Goal: Transaction & Acquisition: Purchase product/service

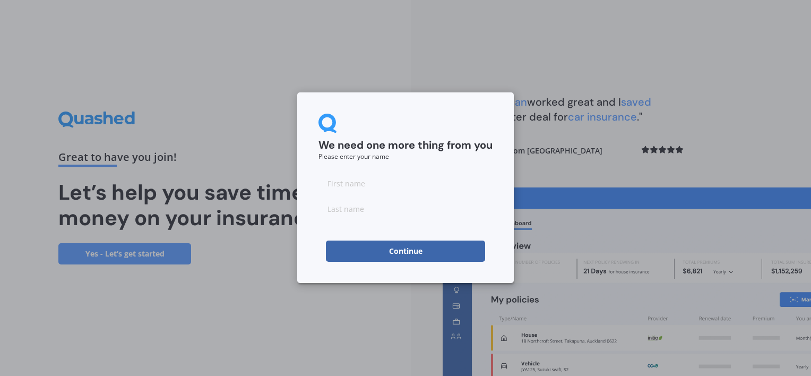
click at [357, 192] on input at bounding box center [405, 183] width 174 height 21
type input "[PERSON_NAME]"
type input "Grufferty"
click at [406, 247] on button "Continue" at bounding box center [405, 250] width 159 height 21
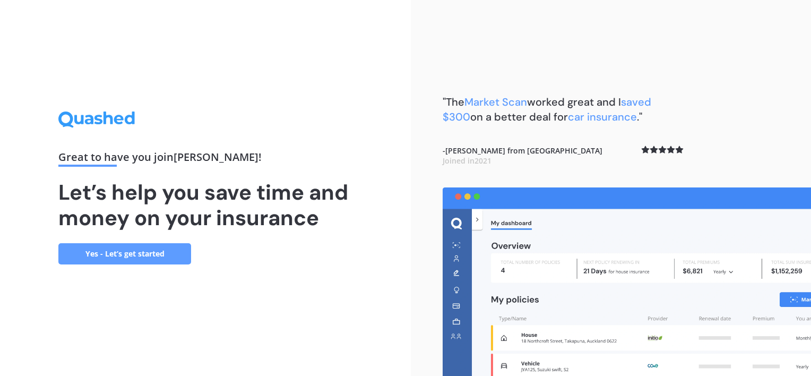
click at [156, 256] on link "Yes - Let’s get started" at bounding box center [124, 253] width 133 height 21
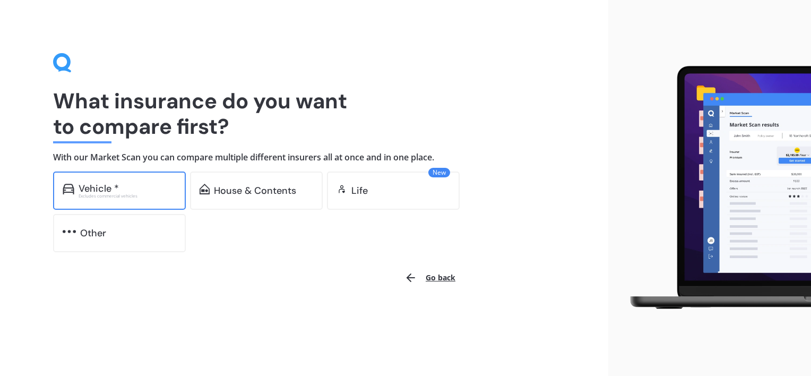
click at [83, 189] on div "Vehicle *" at bounding box center [99, 188] width 40 height 11
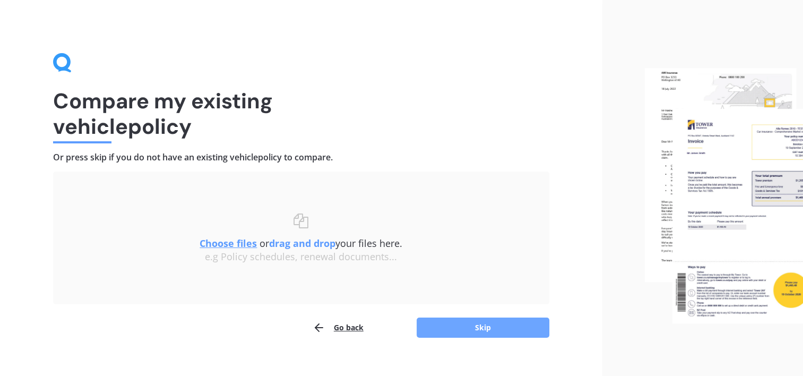
click at [486, 326] on button "Skip" at bounding box center [483, 327] width 133 height 20
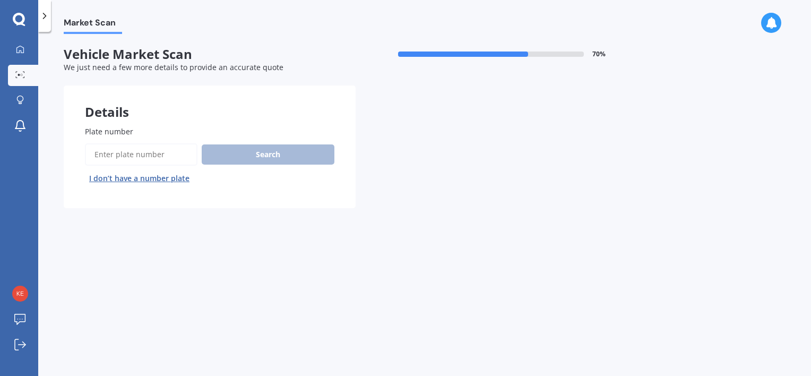
click at [140, 156] on input "Plate number" at bounding box center [141, 154] width 113 height 22
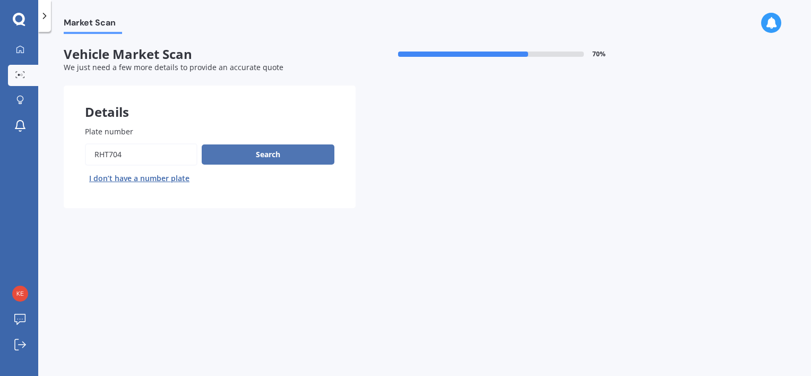
type input "RHT704"
click at [241, 149] on button "Search" at bounding box center [268, 154] width 133 height 20
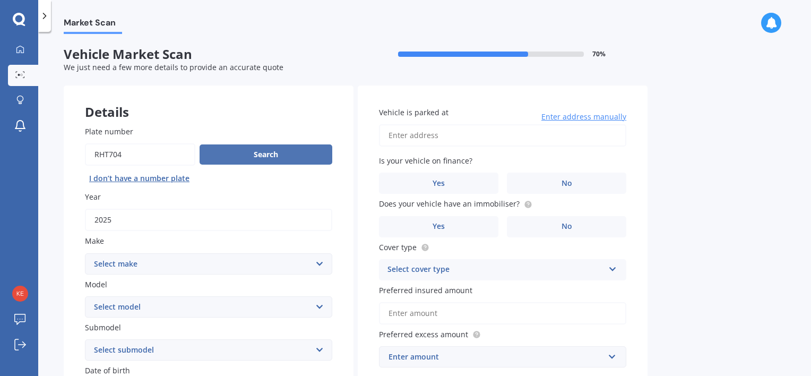
click at [251, 153] on button "Search" at bounding box center [266, 154] width 133 height 20
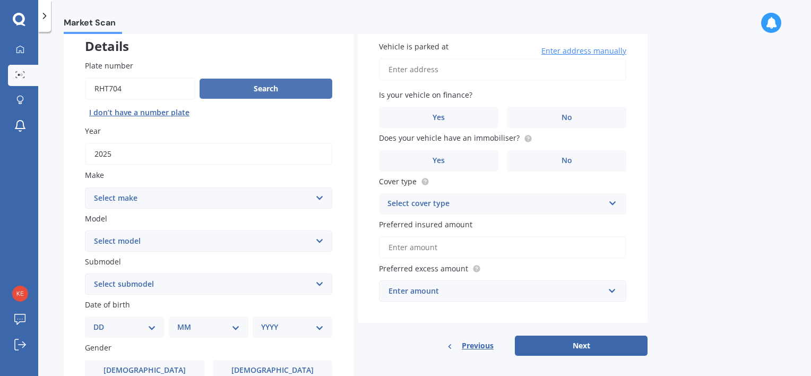
scroll to position [70, 0]
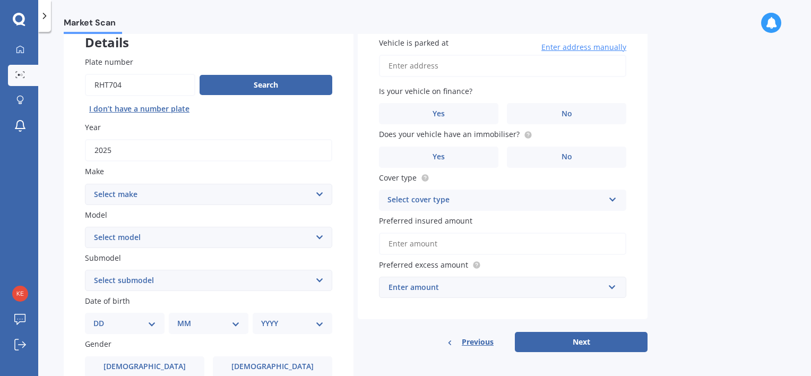
click at [321, 188] on select "Select make AC ALFA ROMEO ASTON [PERSON_NAME] AUDI AUSTIN BEDFORD Bentley BMW B…" at bounding box center [208, 194] width 247 height 21
select select "MITSUBISHI"
click at [85, 184] on select "Select make AC ALFA ROMEO ASTON [PERSON_NAME] AUDI AUSTIN BEDFORD Bentley BMW B…" at bounding box center [208, 194] width 247 height 21
click at [316, 238] on select "Select model 380 Airtrek Aspire ASX [PERSON_NAME] Challenger Challenger Diesel …" at bounding box center [208, 237] width 247 height 21
select select "ECLIPSE CROSS"
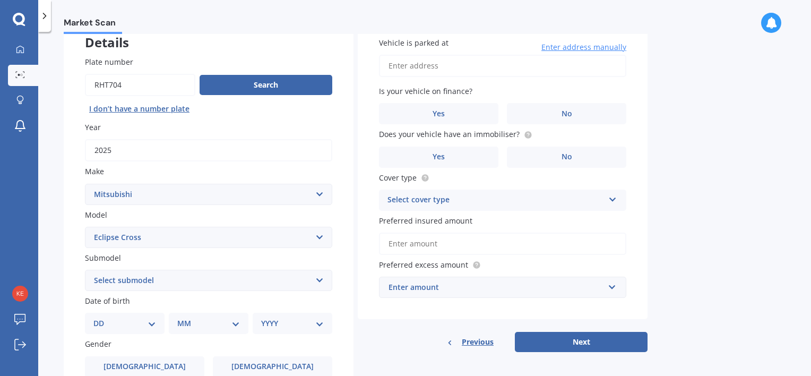
click at [85, 227] on select "Select model 380 Airtrek Aspire ASX [PERSON_NAME] Challenger Challenger Diesel …" at bounding box center [208, 237] width 247 height 21
click at [321, 279] on select "Select submodel Black Edition Wagon 5dr CVT 8sp 1.5T PHEV VRX 4WD Hybrid PHEV X…" at bounding box center [208, 280] width 247 height 21
select select "VRX 4WD"
click at [85, 270] on select "Select submodel Black Edition Wagon 5dr CVT 8sp 1.5T PHEV VRX 4WD Hybrid PHEV X…" at bounding box center [208, 280] width 247 height 21
click at [154, 322] on select "DD 01 02 03 04 05 06 07 08 09 10 11 12 13 14 15 16 17 18 19 20 21 22 23 24 25 2…" at bounding box center [124, 323] width 63 height 12
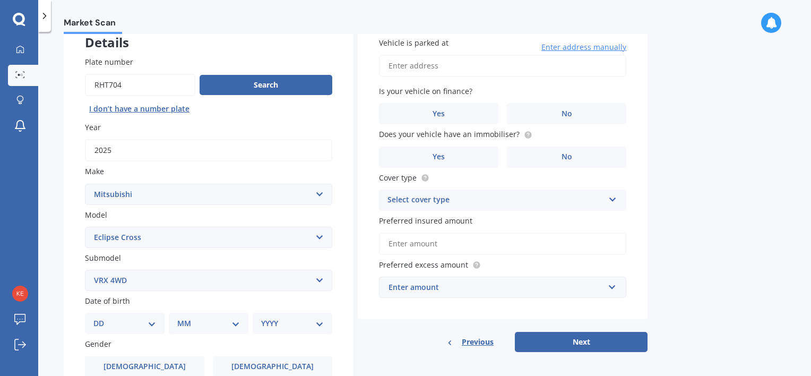
select select "30"
click at [102, 317] on select "DD 01 02 03 04 05 06 07 08 09 10 11 12 13 14 15 16 17 18 19 20 21 22 23 24 25 2…" at bounding box center [124, 323] width 63 height 12
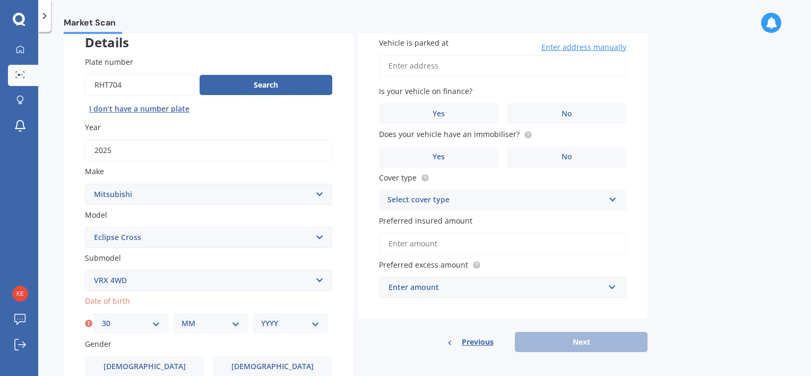
click at [236, 323] on select "MM 01 02 03 04 05 06 07 08 09 10 11 12" at bounding box center [211, 323] width 58 height 12
select select "06"
click at [182, 317] on select "MM 01 02 03 04 05 06 07 08 09 10 11 12" at bounding box center [211, 323] width 58 height 12
click at [317, 319] on select "YYYY 2025 2024 2023 2022 2021 2020 2019 2018 2017 2016 2015 2014 2013 2012 2011…" at bounding box center [290, 323] width 58 height 12
select select "1971"
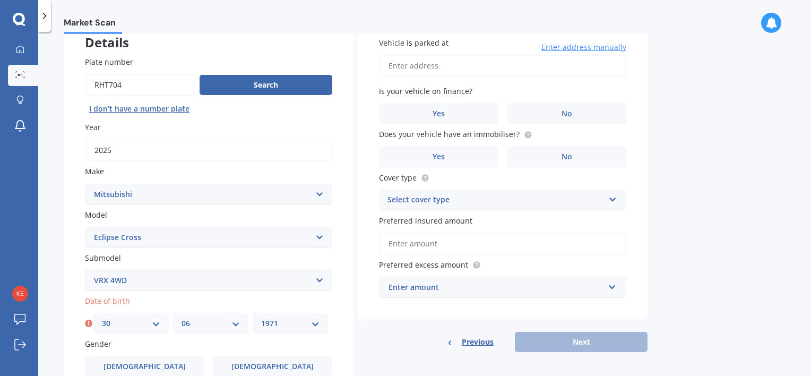
click at [261, 317] on select "YYYY 2025 2024 2023 2022 2021 2020 2019 2018 2017 2016 2015 2014 2013 2012 2011…" at bounding box center [290, 323] width 58 height 12
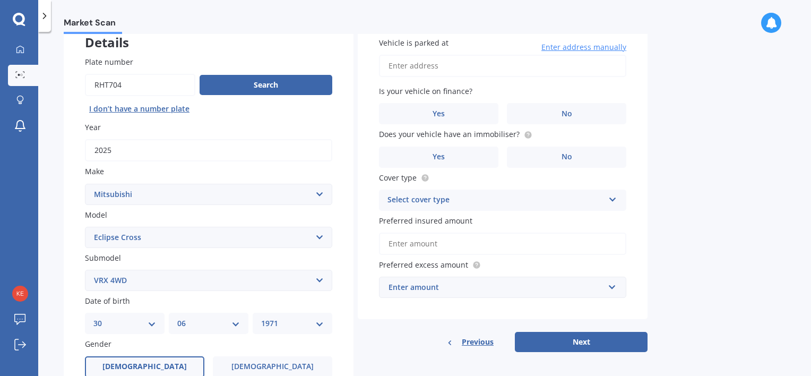
click at [150, 359] on label "[DEMOGRAPHIC_DATA]" at bounding box center [144, 366] width 119 height 21
click at [0, 0] on input "[DEMOGRAPHIC_DATA]" at bounding box center [0, 0] width 0 height 0
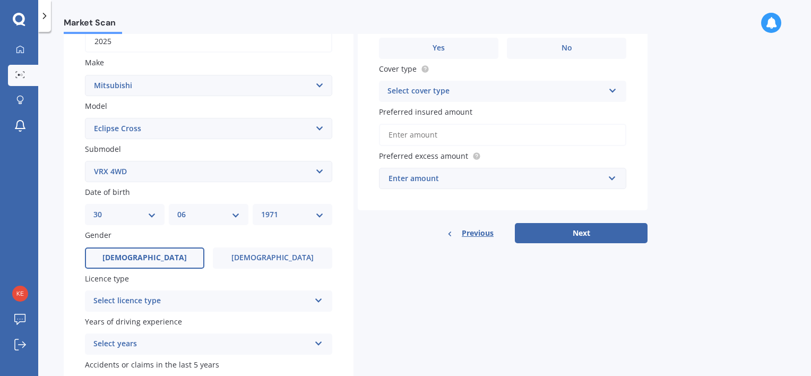
scroll to position [189, 0]
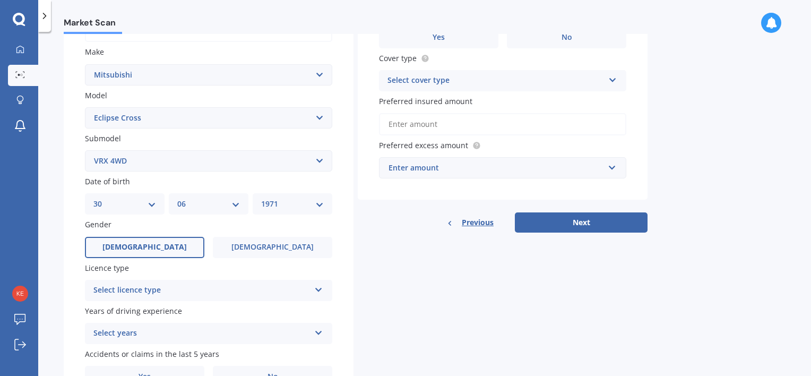
click at [320, 290] on icon at bounding box center [318, 287] width 9 height 7
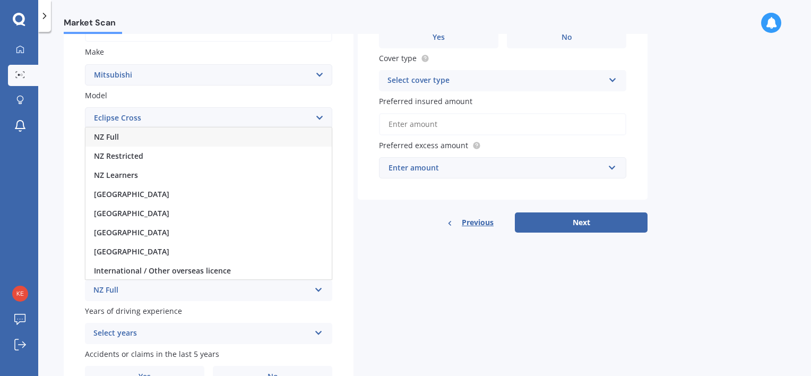
click at [297, 136] on div "NZ Full" at bounding box center [208, 136] width 246 height 19
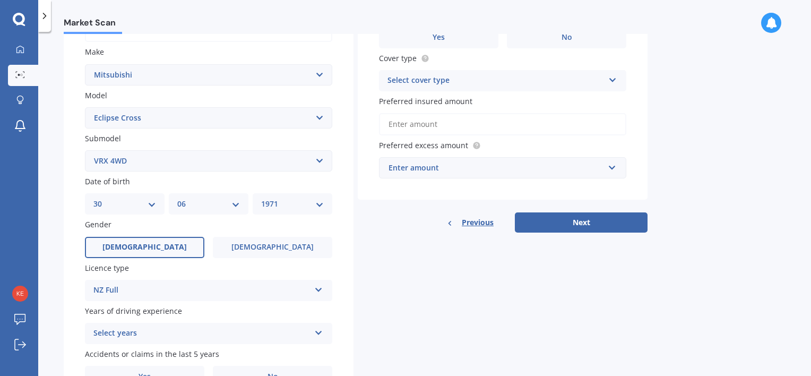
click at [320, 333] on icon at bounding box center [318, 330] width 9 height 7
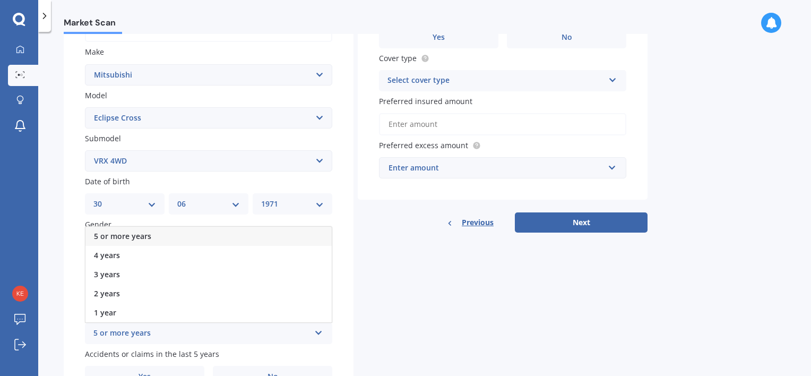
click at [304, 234] on div "5 or more years" at bounding box center [208, 236] width 246 height 19
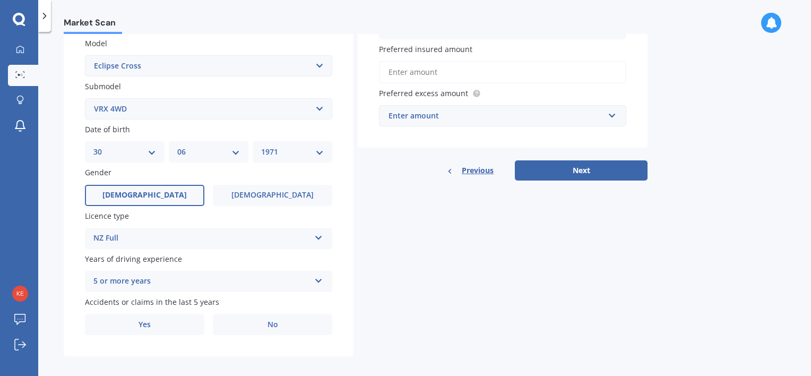
scroll to position [249, 0]
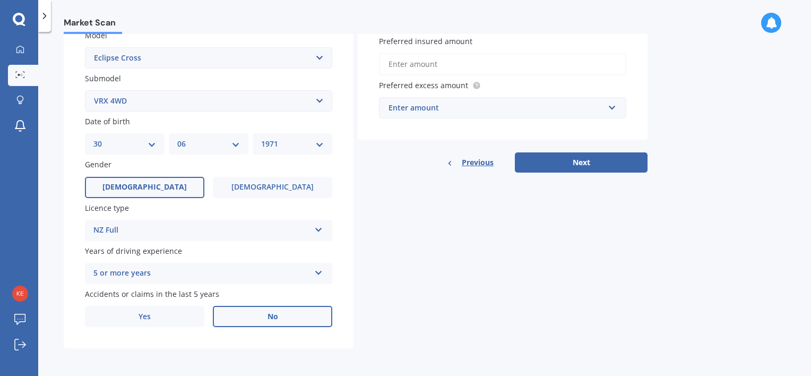
click at [273, 315] on span "No" at bounding box center [273, 316] width 11 height 9
click at [0, 0] on input "No" at bounding box center [0, 0] width 0 height 0
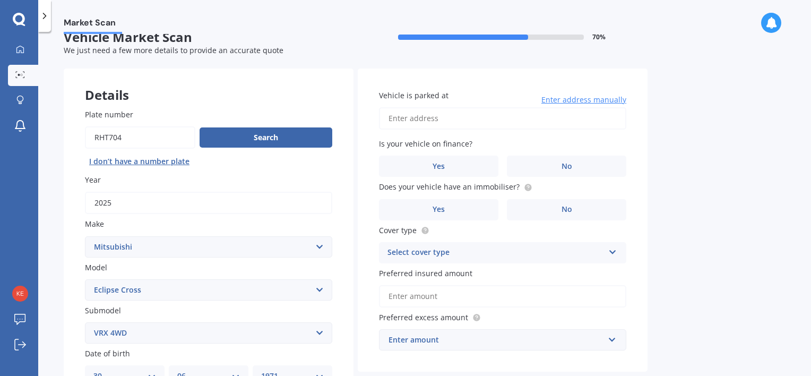
scroll to position [0, 0]
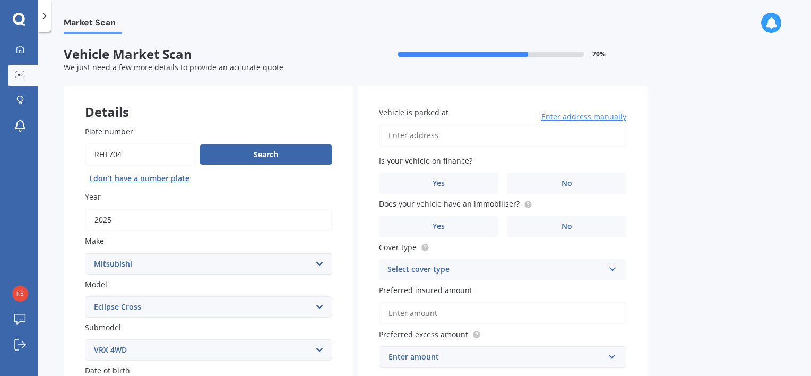
click at [455, 139] on input "Vehicle is parked at" at bounding box center [502, 135] width 247 height 22
type input "[STREET_ADDRESS][PERSON_NAME]"
click at [570, 179] on span "No" at bounding box center [567, 183] width 11 height 9
click at [0, 0] on input "No" at bounding box center [0, 0] width 0 height 0
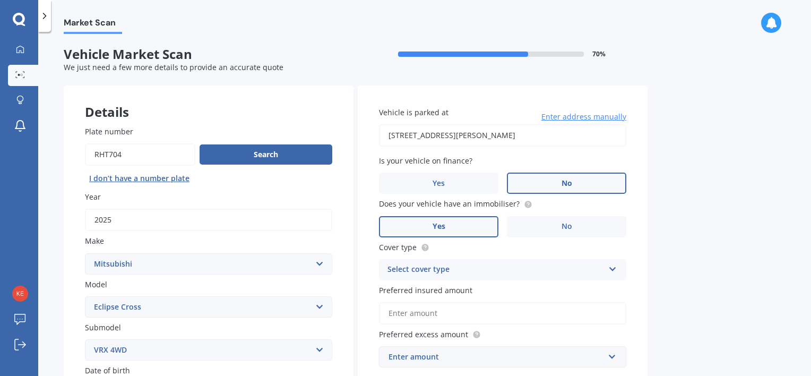
click at [456, 226] on label "Yes" at bounding box center [438, 226] width 119 height 21
click at [0, 0] on input "Yes" at bounding box center [0, 0] width 0 height 0
click at [609, 268] on icon at bounding box center [612, 266] width 9 height 7
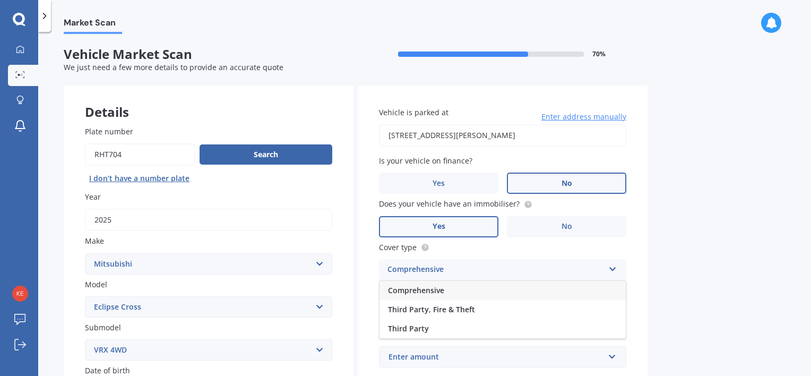
click at [596, 285] on div "Comprehensive" at bounding box center [503, 290] width 246 height 19
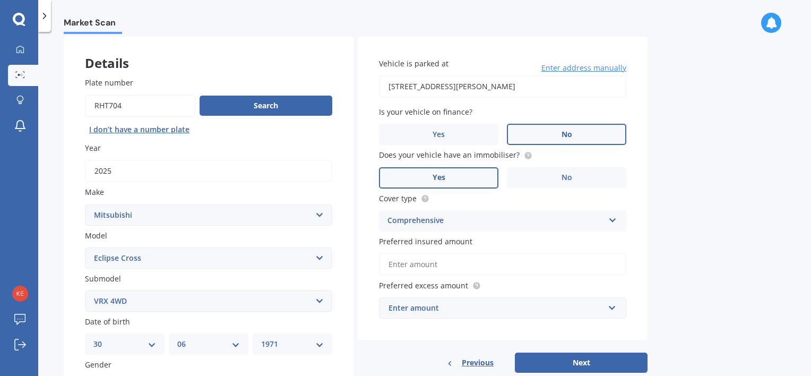
scroll to position [55, 0]
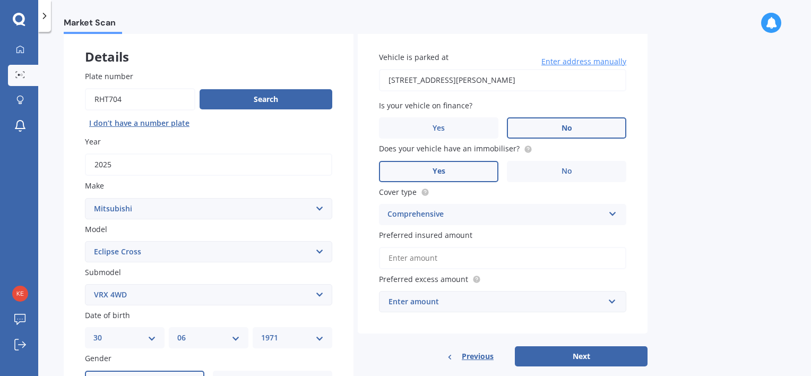
click at [518, 258] on input "Preferred insured amount" at bounding box center [502, 258] width 247 height 22
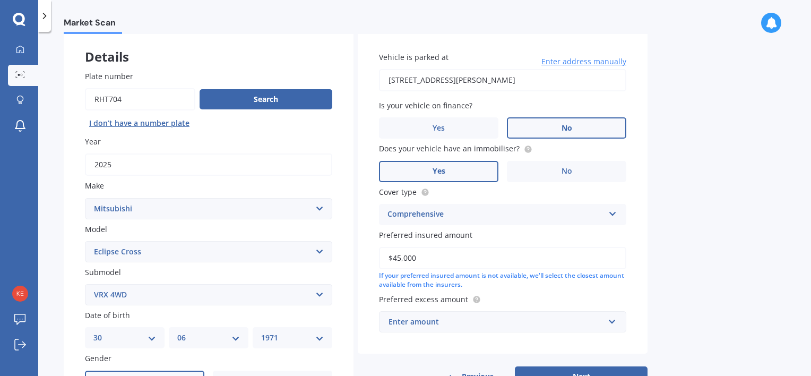
type input "$45,000"
click at [609, 321] on input "text" at bounding box center [499, 322] width 238 height 20
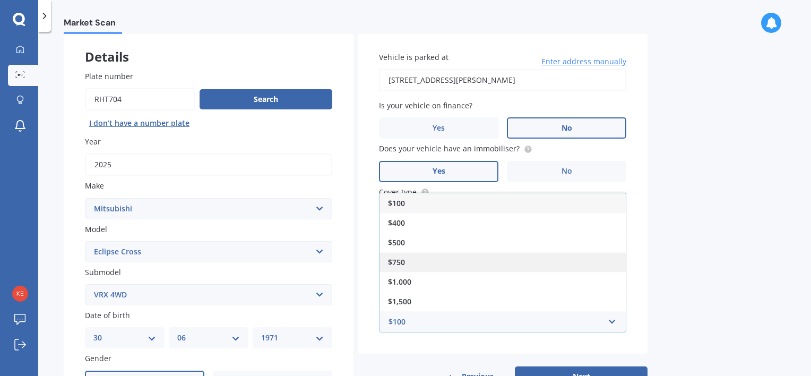
click at [542, 255] on div "$750" at bounding box center [503, 262] width 246 height 20
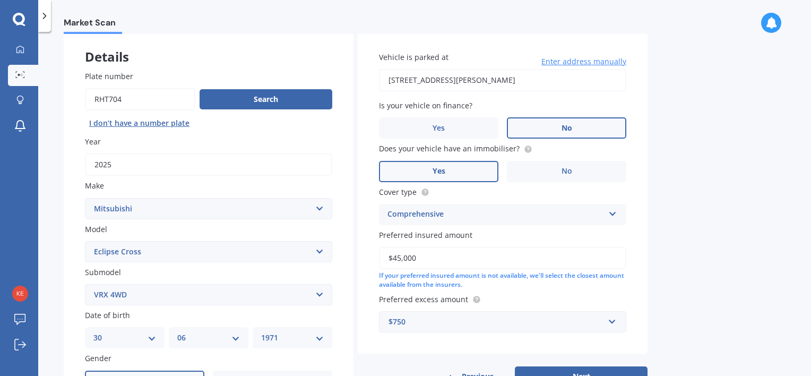
click at [684, 271] on div "Market Scan Vehicle Market Scan 70 % We just need a few more details to provide…" at bounding box center [424, 206] width 773 height 344
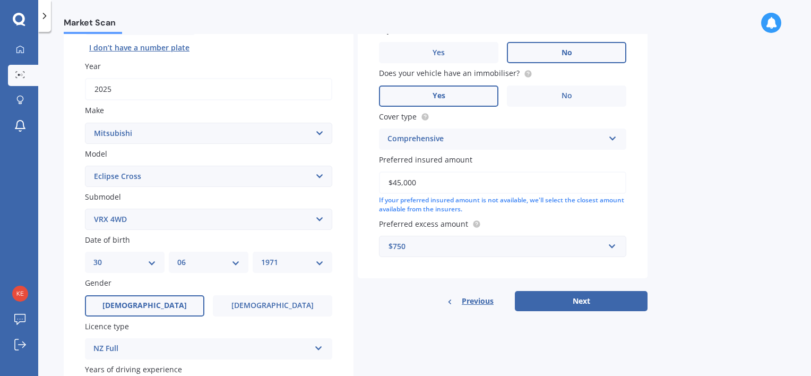
scroll to position [132, 0]
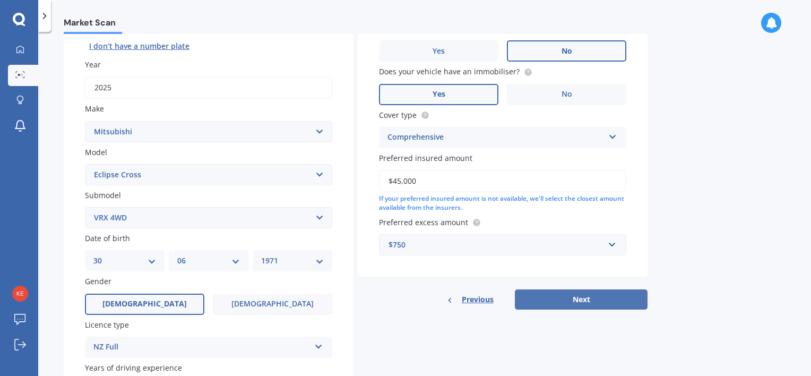
click at [584, 295] on button "Next" at bounding box center [581, 299] width 133 height 20
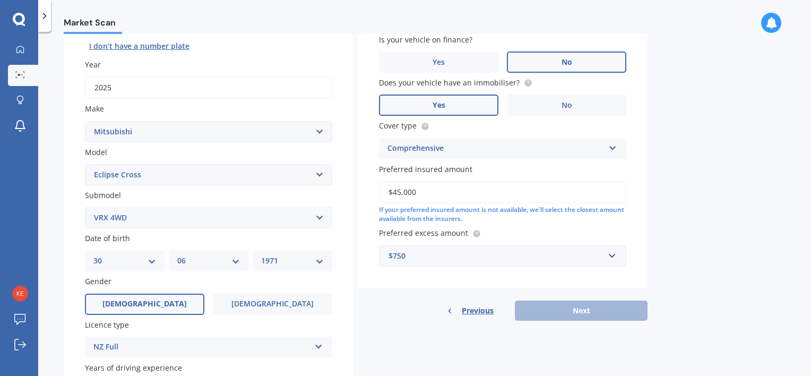
scroll to position [72, 0]
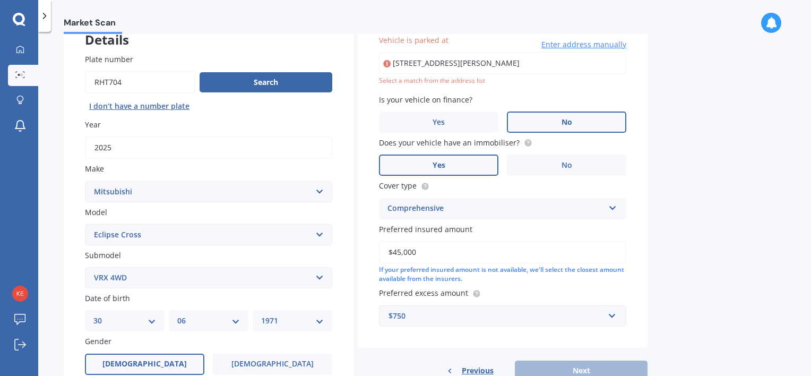
click at [510, 63] on input "[STREET_ADDRESS][PERSON_NAME]" at bounding box center [502, 63] width 247 height 22
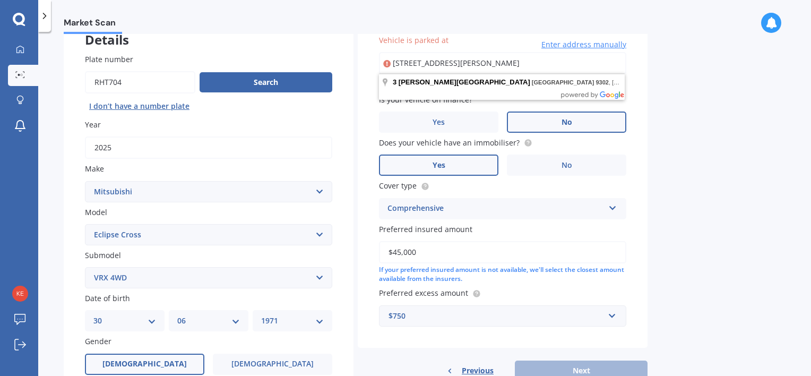
click at [675, 54] on div "Market Scan Vehicle Market Scan 70 % We just need a few more details to provide…" at bounding box center [424, 206] width 773 height 344
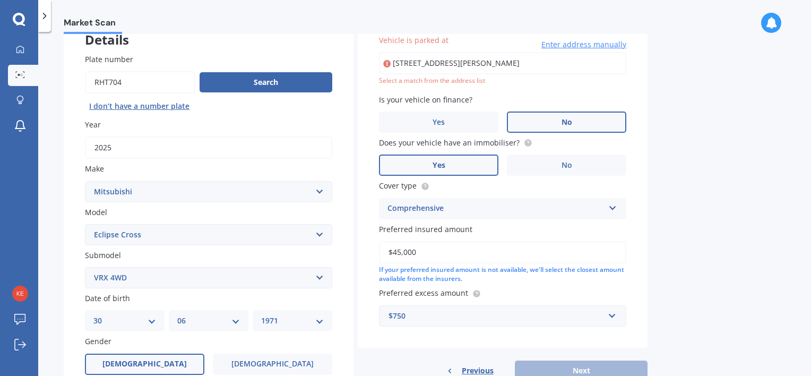
click at [570, 66] on input "[STREET_ADDRESS][PERSON_NAME]" at bounding box center [502, 63] width 247 height 22
type input "[STREET_ADDRESS][PERSON_NAME]"
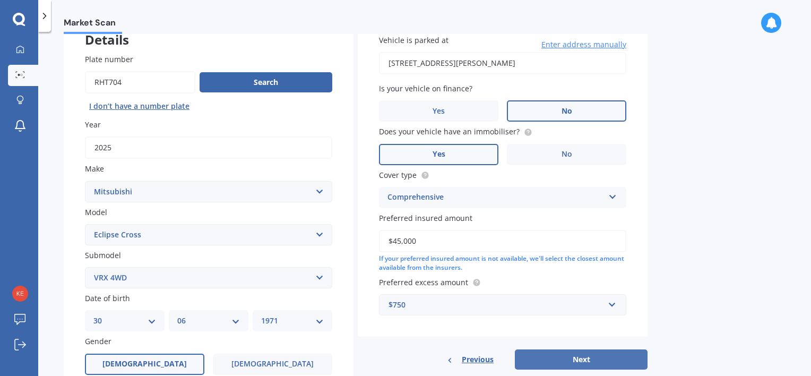
click at [588, 355] on button "Next" at bounding box center [581, 359] width 133 height 20
select select "30"
select select "06"
select select "1971"
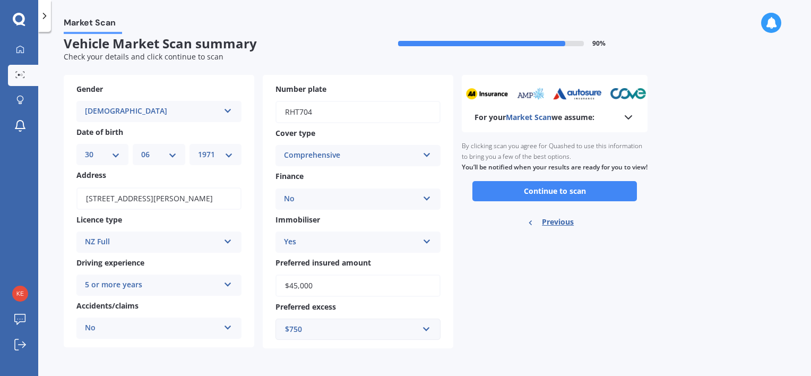
scroll to position [0, 0]
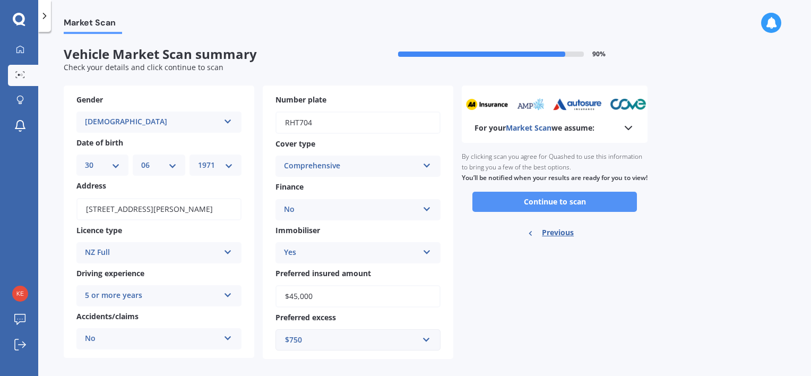
click at [565, 212] on button "Continue to scan" at bounding box center [554, 202] width 165 height 20
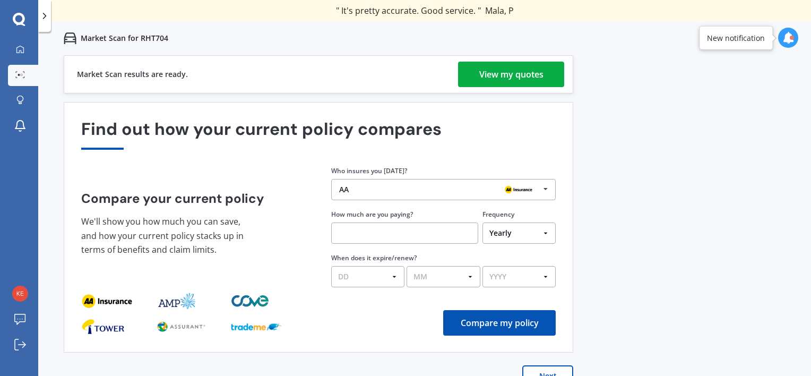
click at [495, 78] on div "View my quotes" at bounding box center [511, 74] width 64 height 25
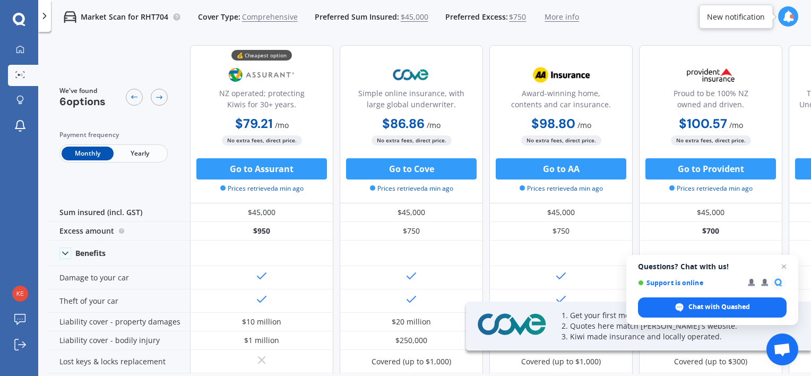
click at [142, 159] on span "Yearly" at bounding box center [140, 154] width 52 height 14
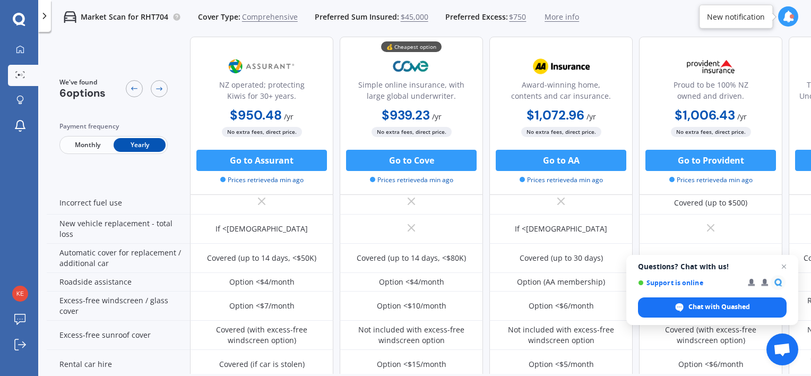
scroll to position [295, 0]
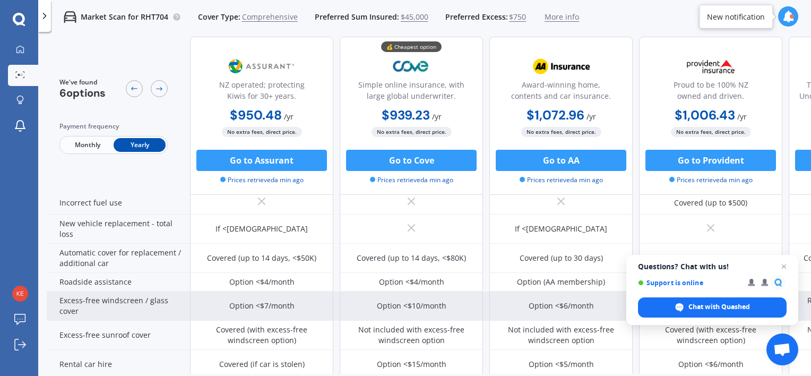
click at [244, 305] on div "Option <$7/month" at bounding box center [261, 305] width 65 height 11
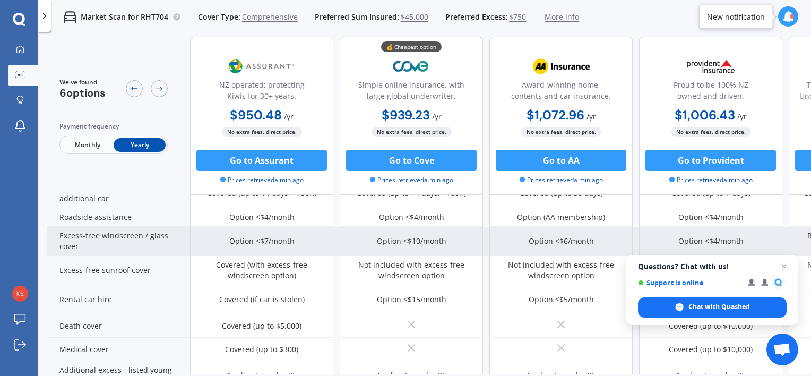
scroll to position [364, 0]
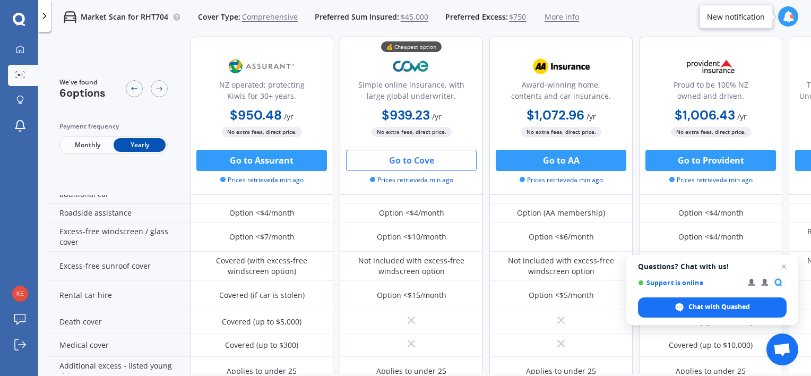
click at [386, 165] on button "Go to Cove" at bounding box center [411, 160] width 131 height 21
